Goal: Navigation & Orientation: Find specific page/section

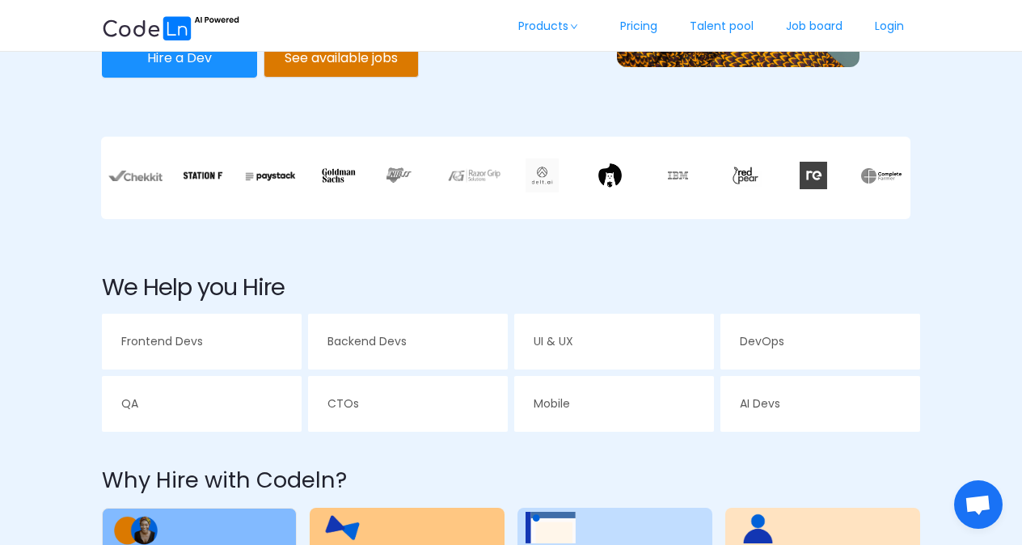
scroll to position [353, 0]
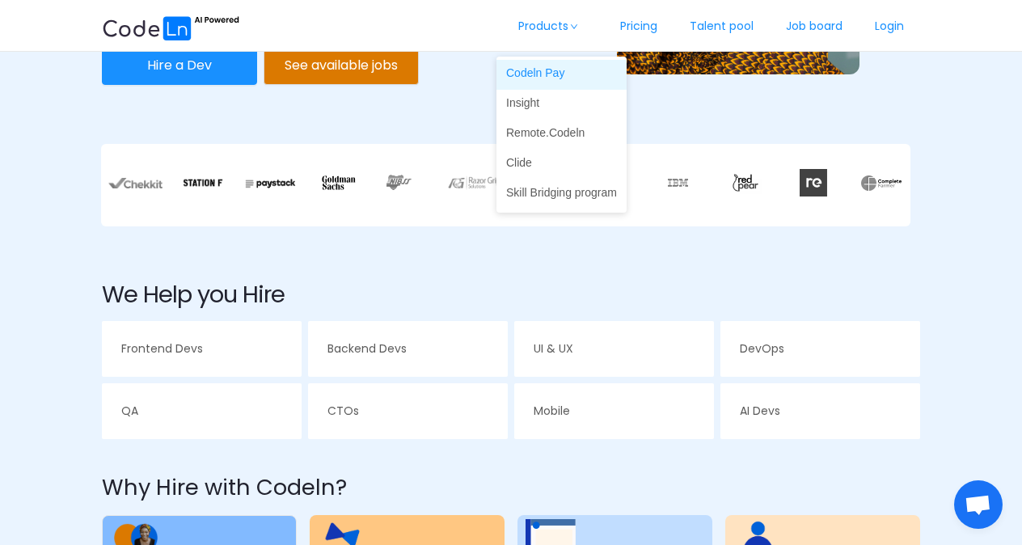
drag, startPoint x: 566, startPoint y: 26, endPoint x: 568, endPoint y: 61, distance: 34.8
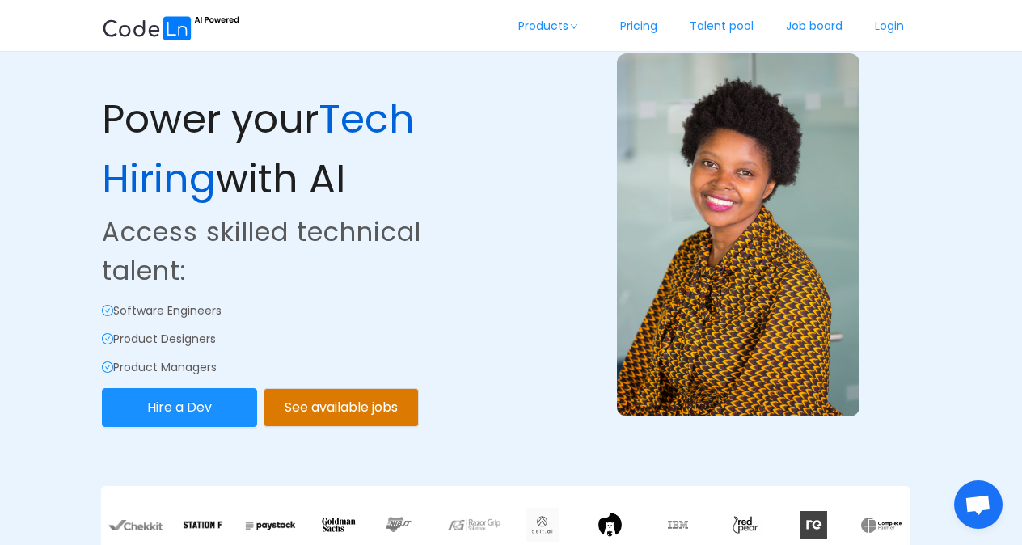
scroll to position [0, 0]
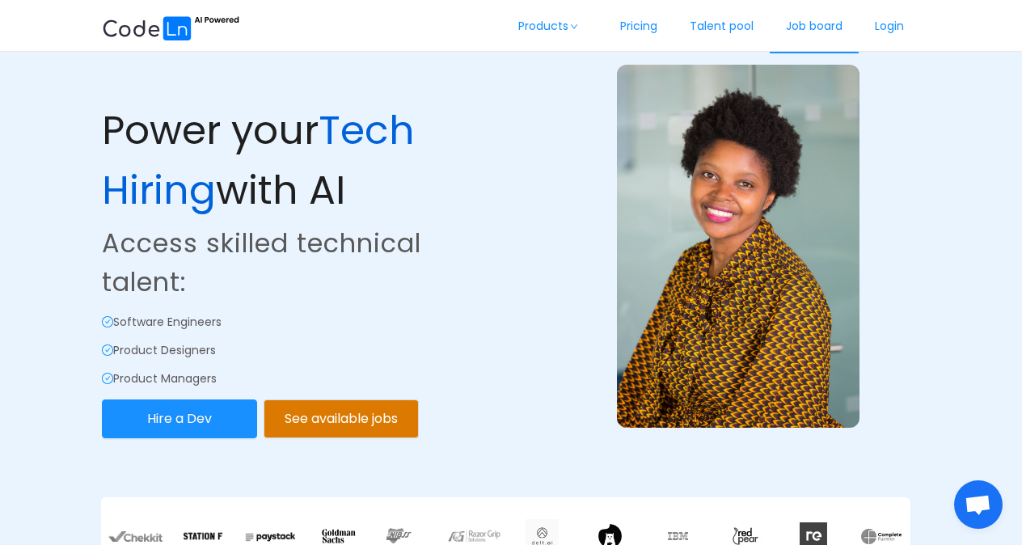
click at [796, 28] on link "Job board" at bounding box center [814, 26] width 89 height 53
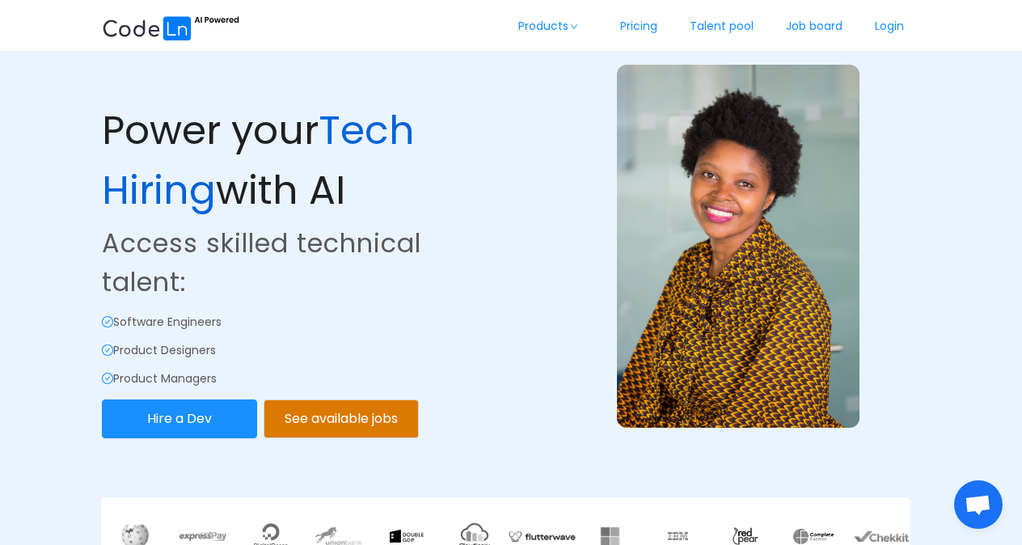
click at [482, 285] on p "Access skilled technical talent:" at bounding box center [305, 263] width 406 height 78
